Goal: Share content: Share content

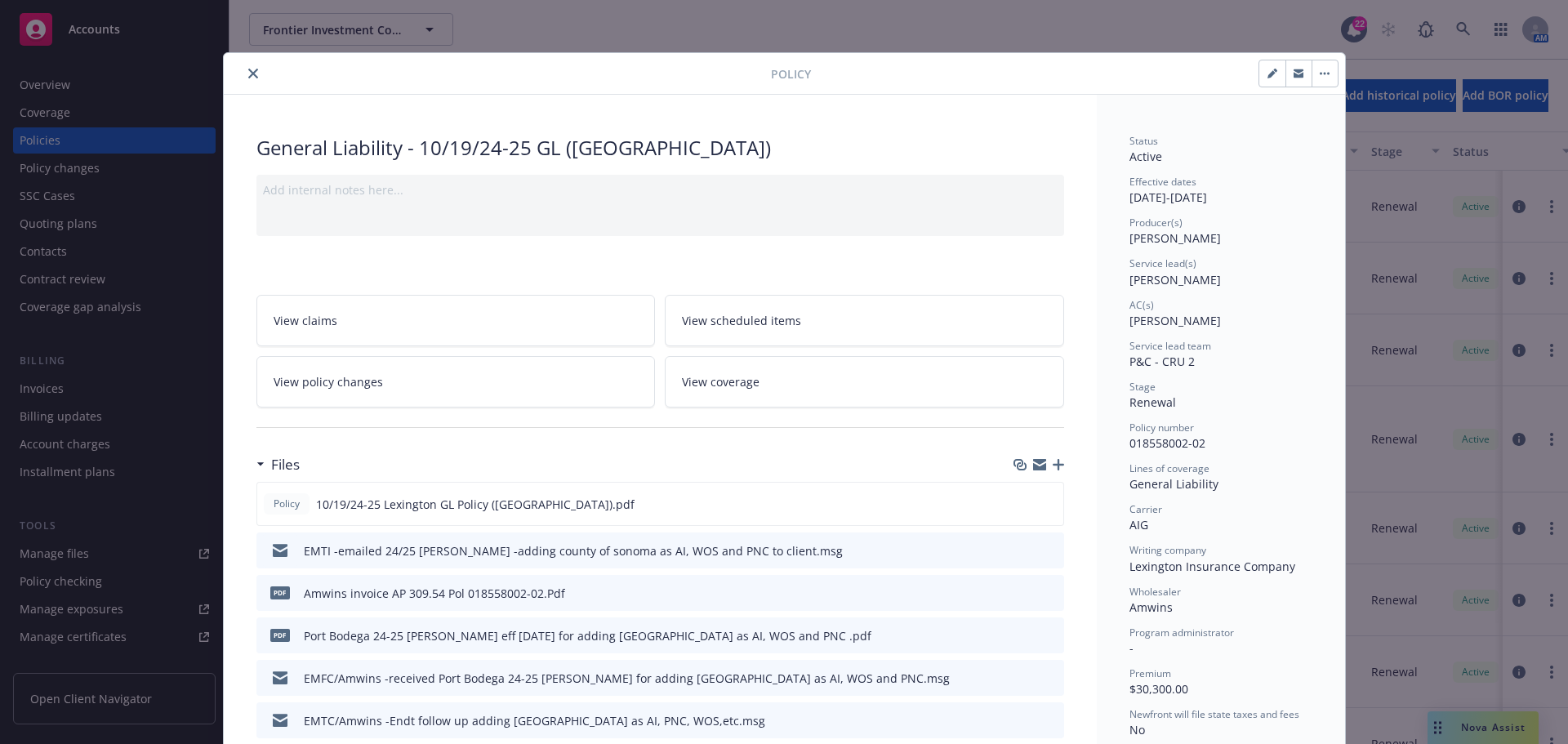
click at [253, 68] on button "close" at bounding box center [253, 74] width 20 height 20
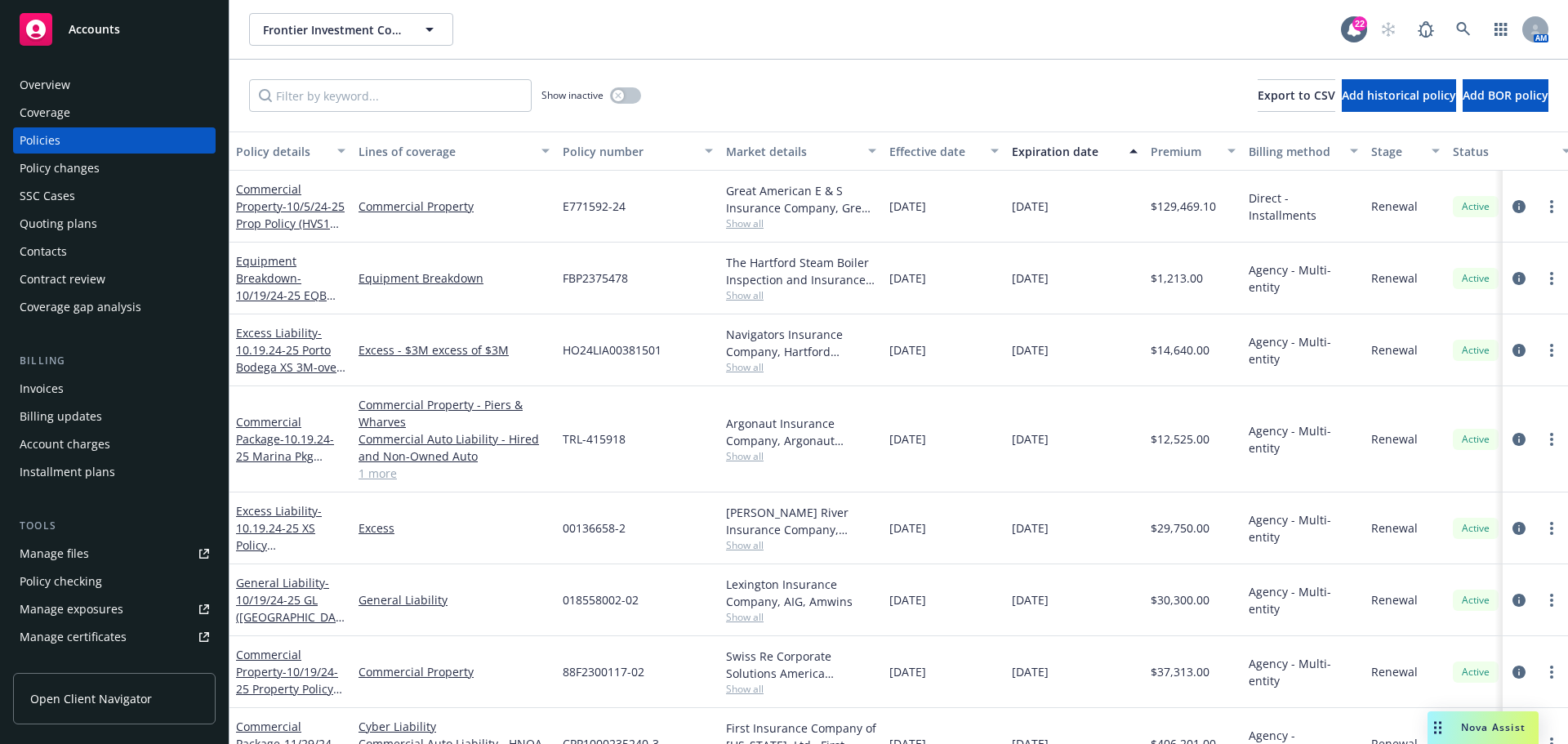
click at [133, 230] on div "Quoting plans" at bounding box center [114, 223] width 190 height 26
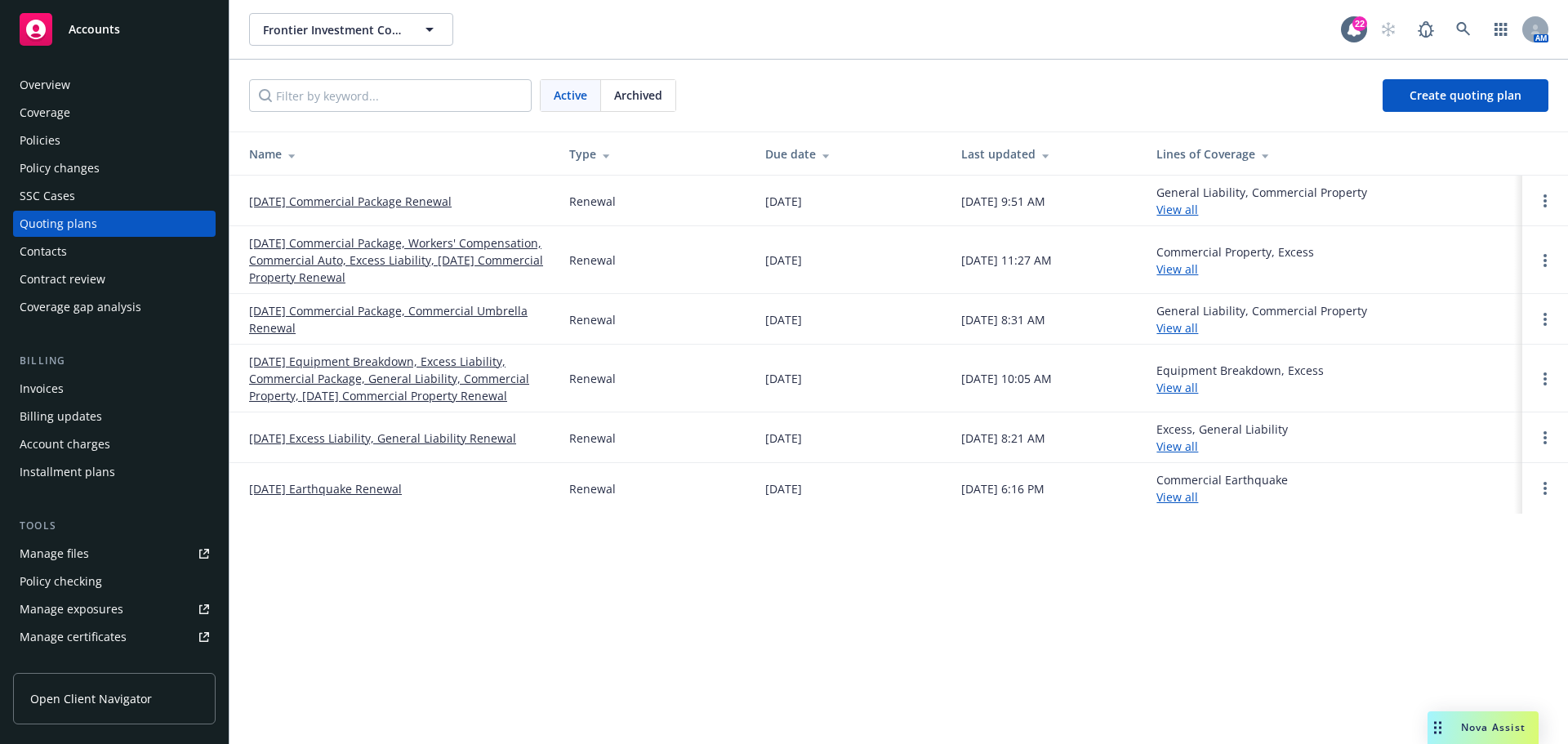
click at [363, 380] on link "[DATE] Equipment Breakdown, Excess Liability, Commercial Package, General Liabi…" at bounding box center [396, 378] width 294 height 52
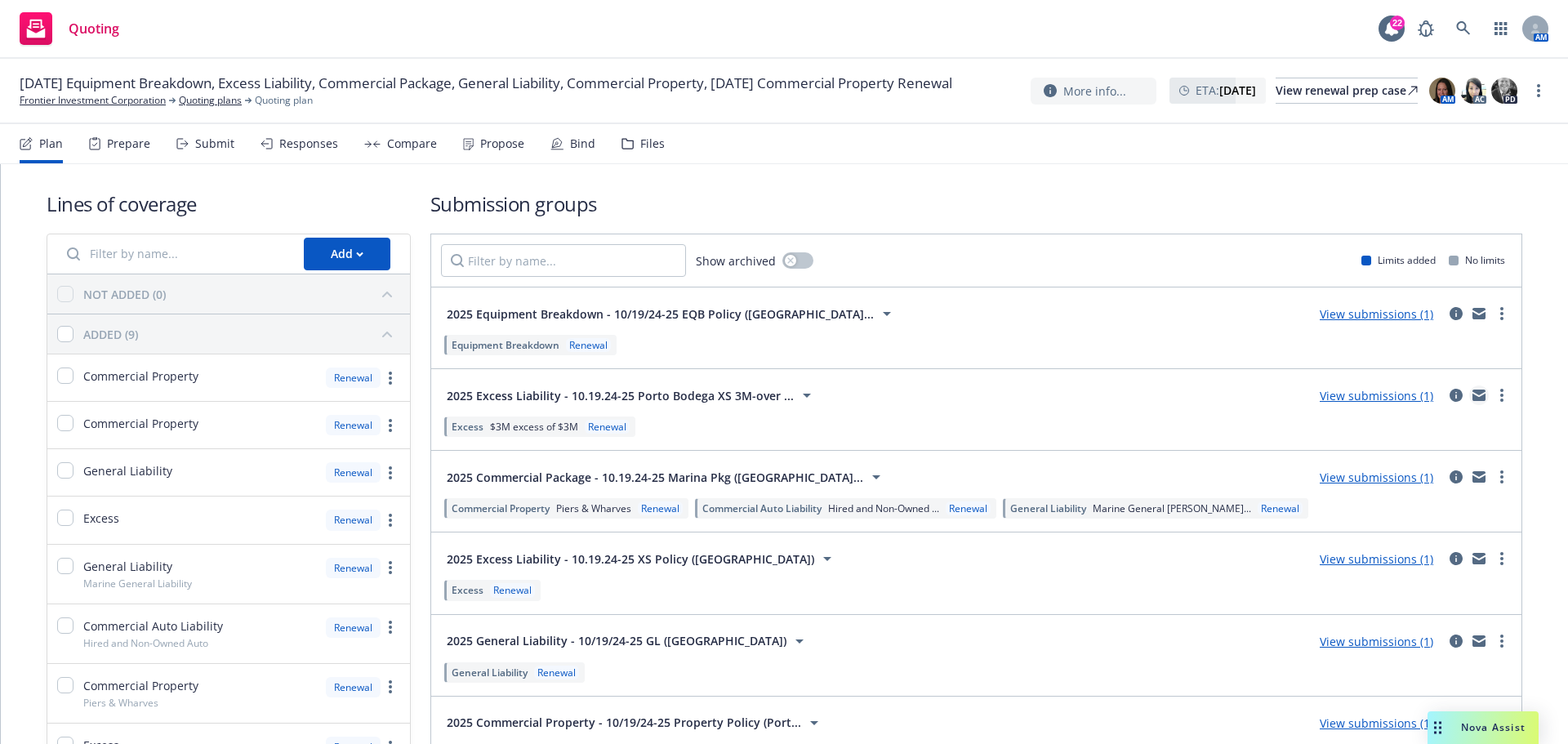
click at [1473, 399] on icon "mail" at bounding box center [1479, 397] width 13 height 7
click at [1473, 556] on icon "mail" at bounding box center [1479, 555] width 13 height 5
click at [1473, 639] on icon "mail" at bounding box center [1479, 641] width 13 height 12
